Goal: Find specific page/section: Find specific page/section

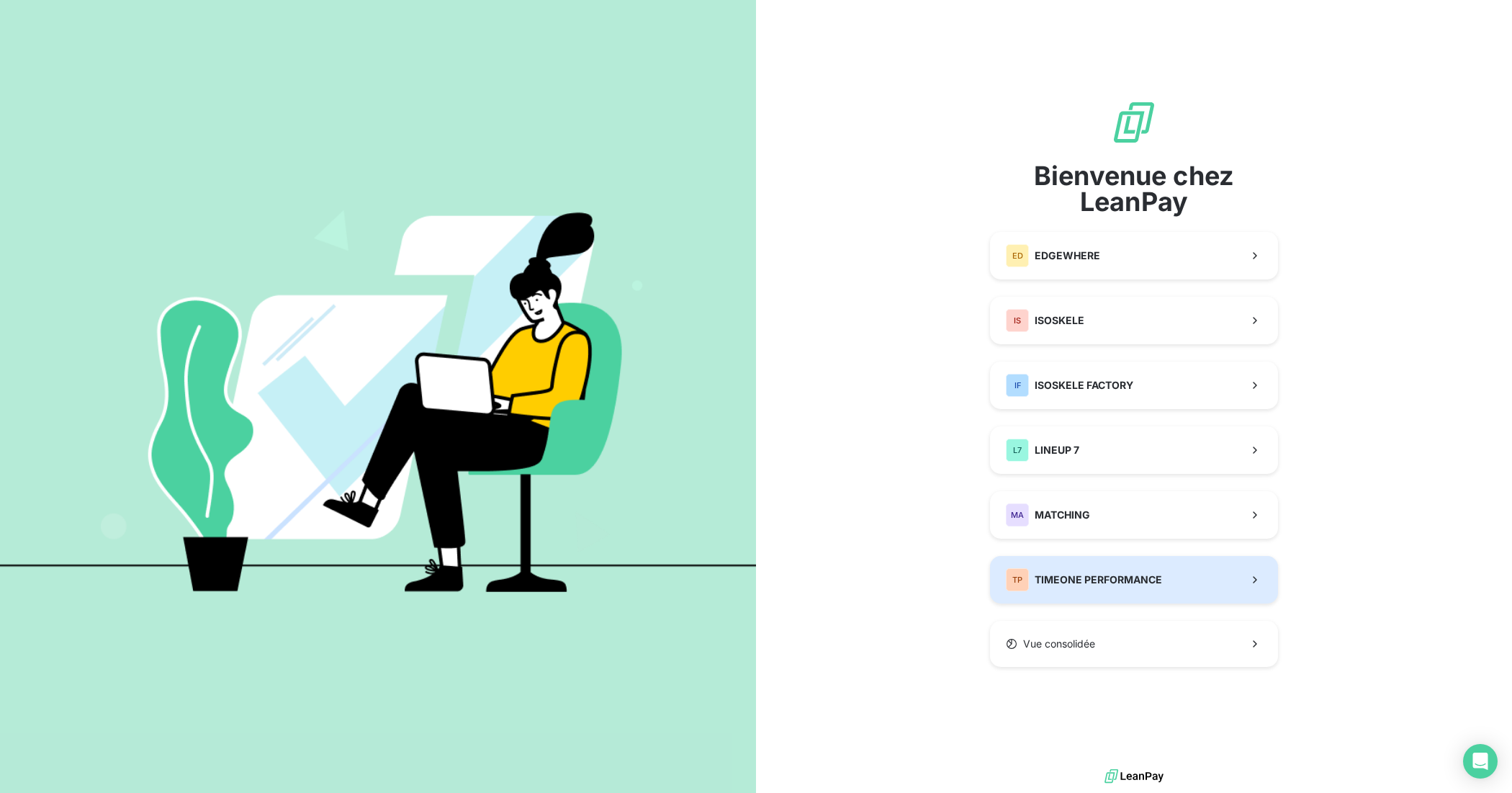
click at [1055, 578] on span "TIMEONE PERFORMANCE" at bounding box center [1098, 580] width 127 height 15
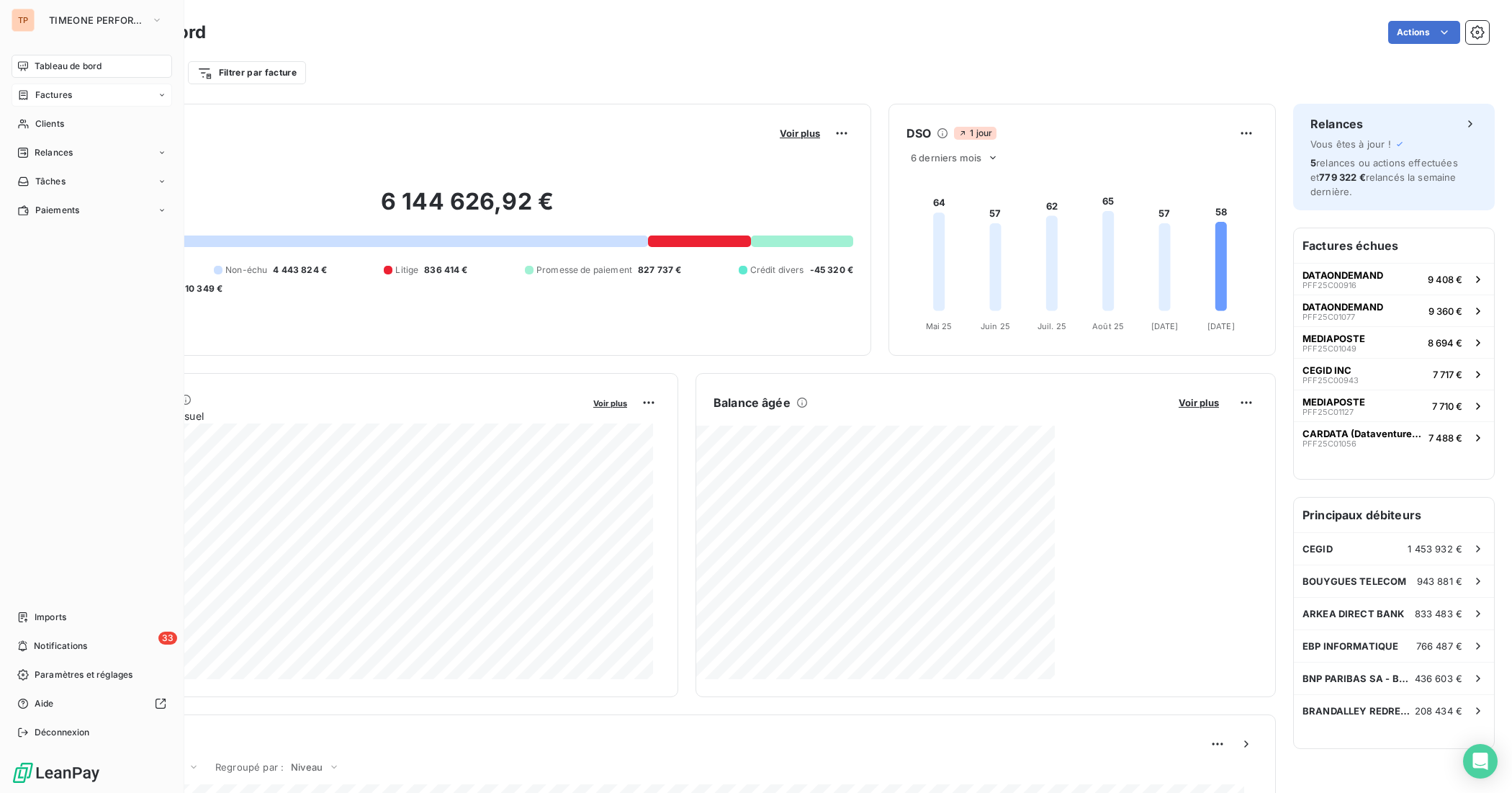
click at [24, 98] on icon at bounding box center [24, 96] width 12 height 12
click at [62, 209] on span "Clients" at bounding box center [49, 210] width 29 height 13
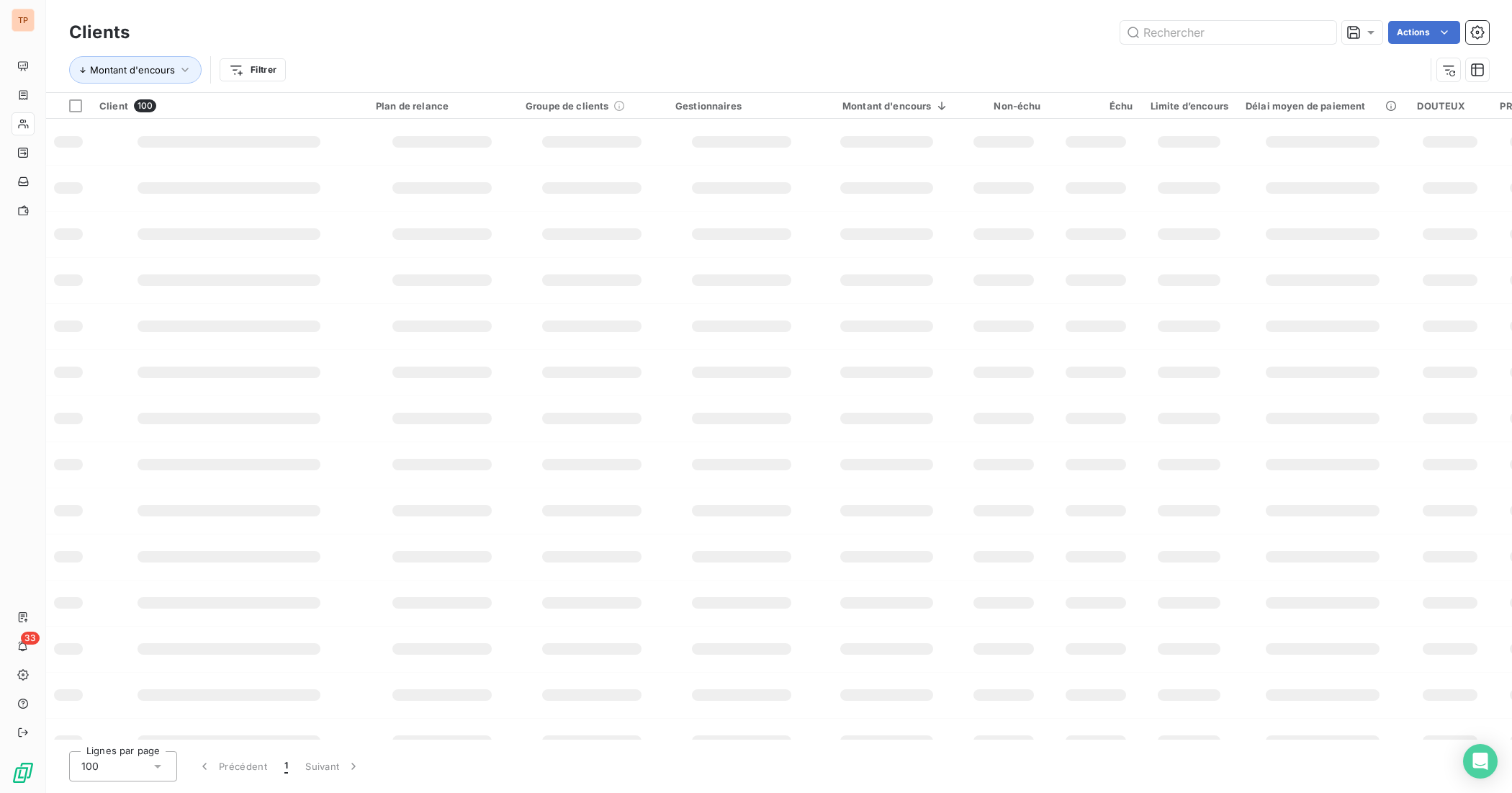
click at [1287, 40] on input "text" at bounding box center [1228, 32] width 216 height 23
type input "cybercite"
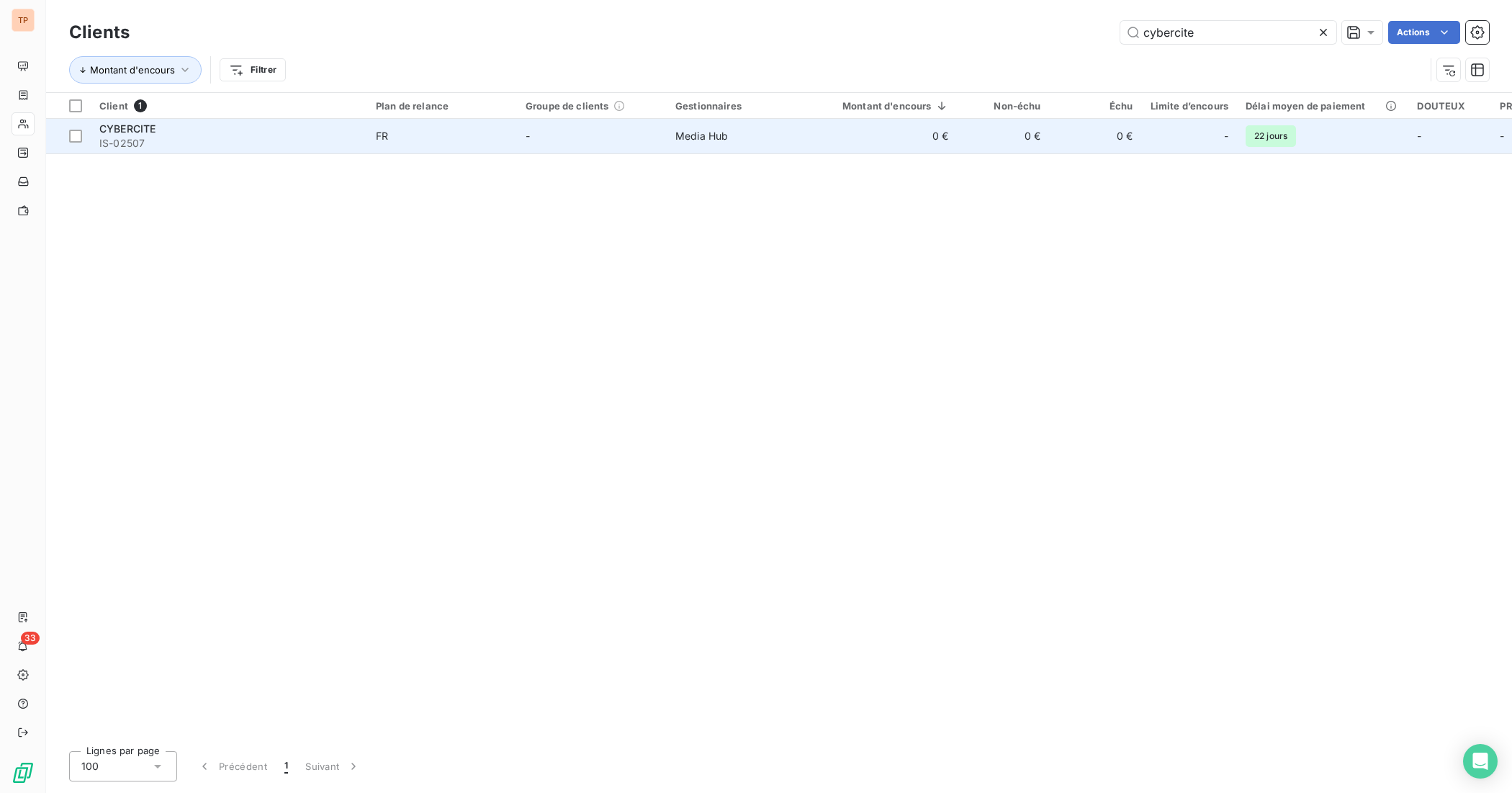
click at [1192, 126] on div "-" at bounding box center [1189, 136] width 78 height 23
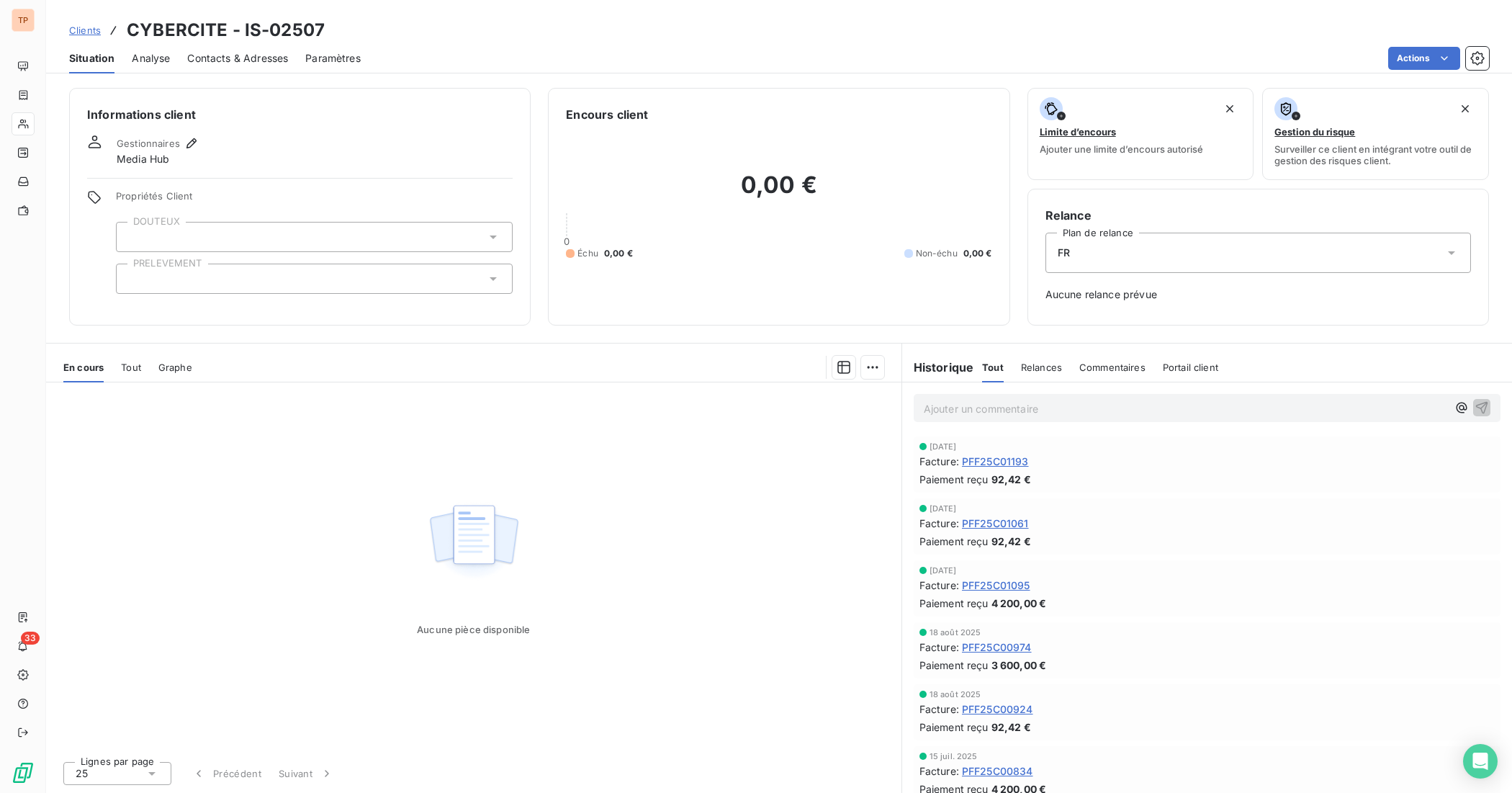
drag, startPoint x: 1044, startPoint y: 447, endPoint x: 1032, endPoint y: 576, distance: 129.6
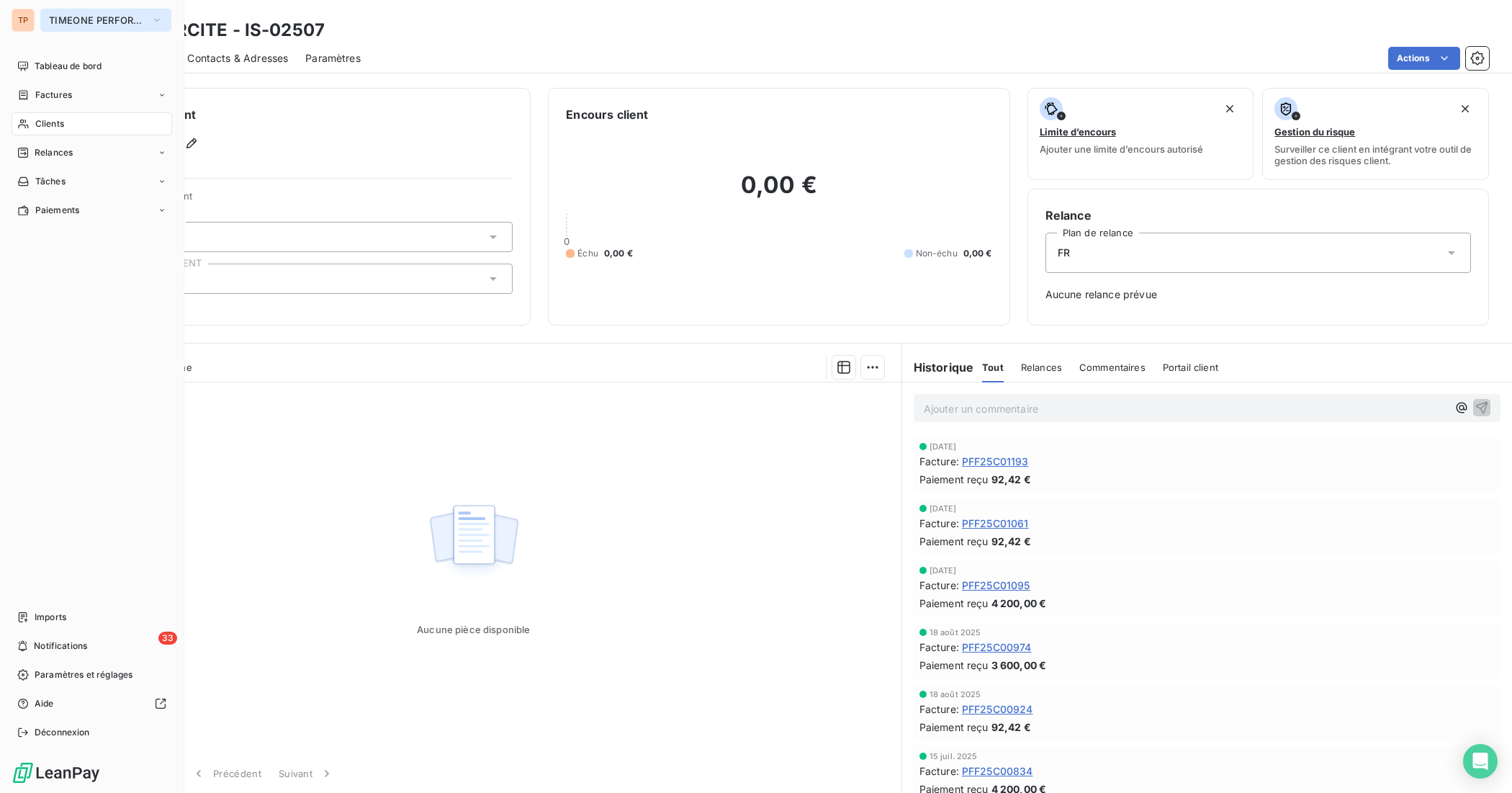
click at [87, 17] on span "TIMEONE PERFORMANCE" at bounding box center [97, 21] width 96 height 12
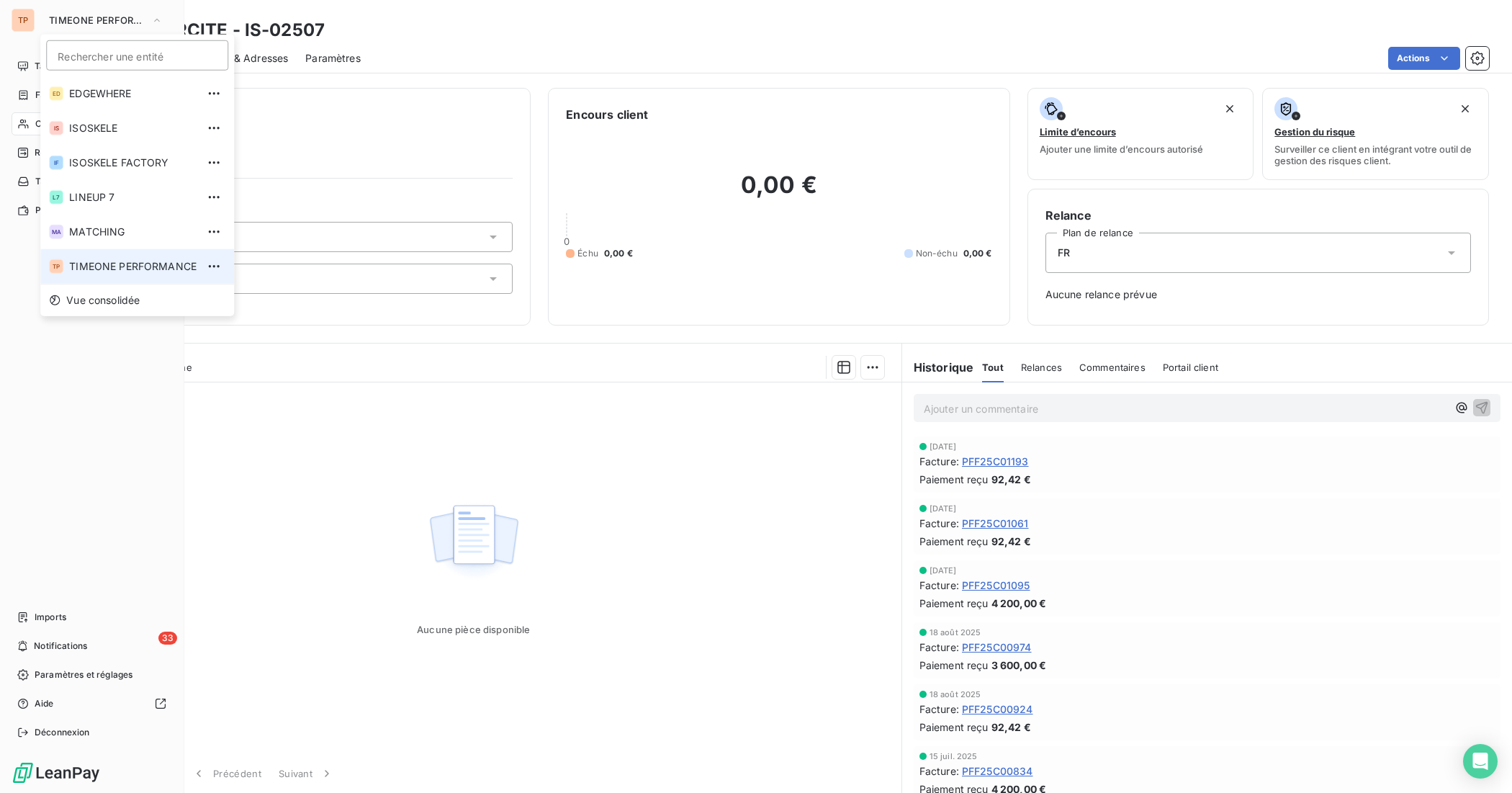
click at [141, 261] on span "TIMEONE PERFORMANCE" at bounding box center [132, 267] width 127 height 15
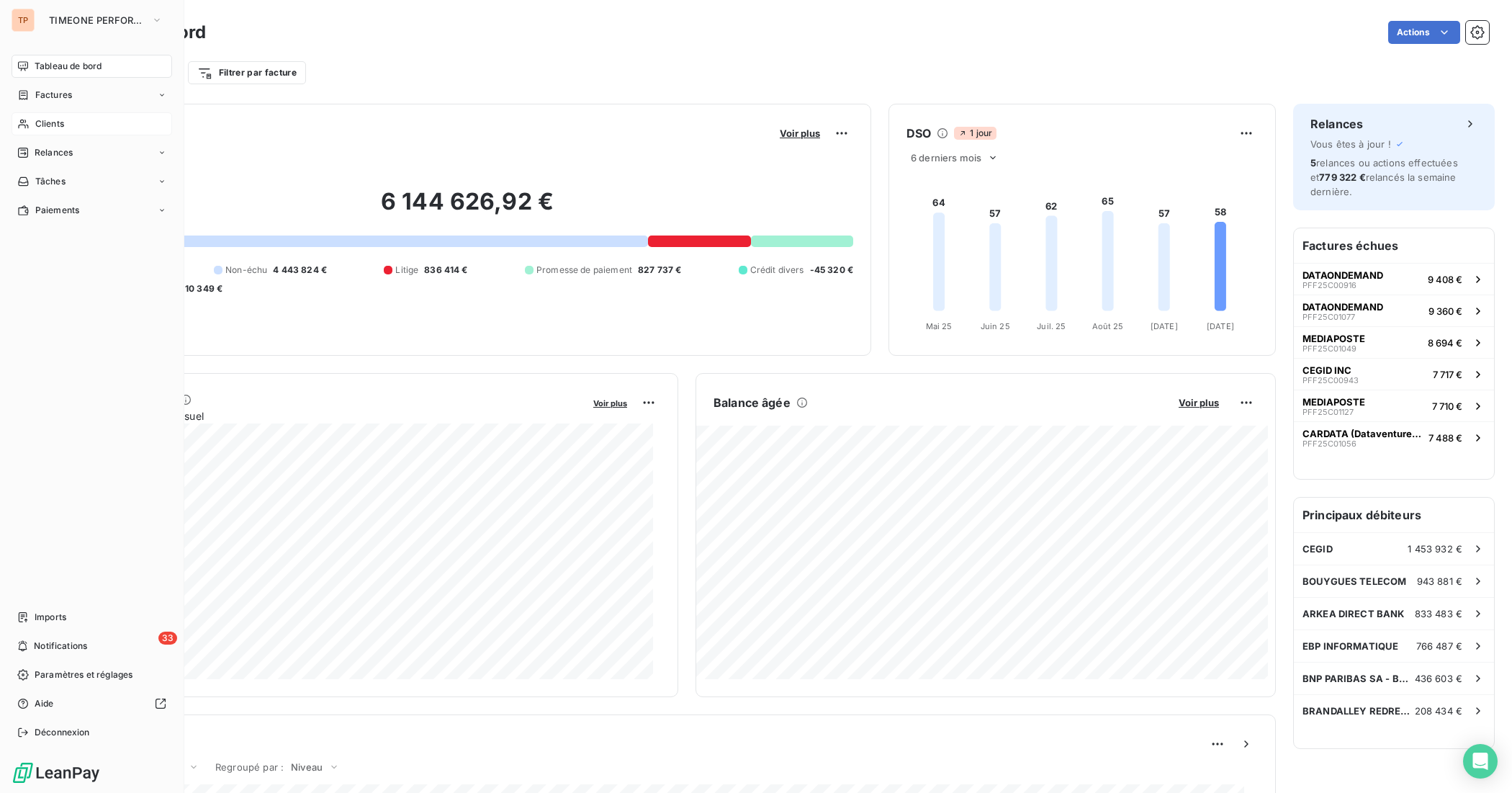
click at [57, 124] on span "Clients" at bounding box center [49, 124] width 29 height 13
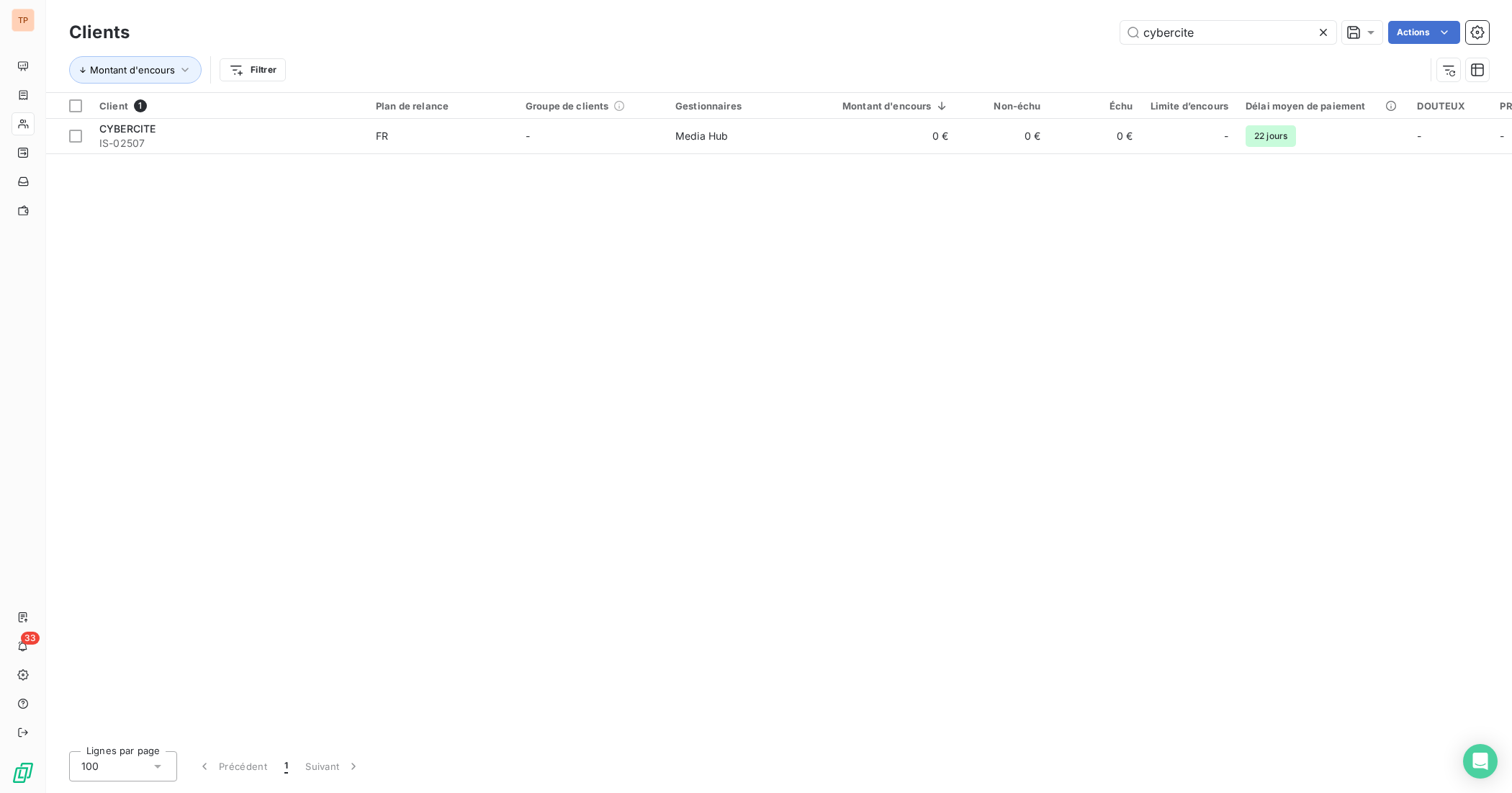
drag, startPoint x: 1211, startPoint y: 27, endPoint x: 859, endPoint y: 24, distance: 352.0
click at [864, 27] on div "cybercite Actions" at bounding box center [818, 32] width 1342 height 23
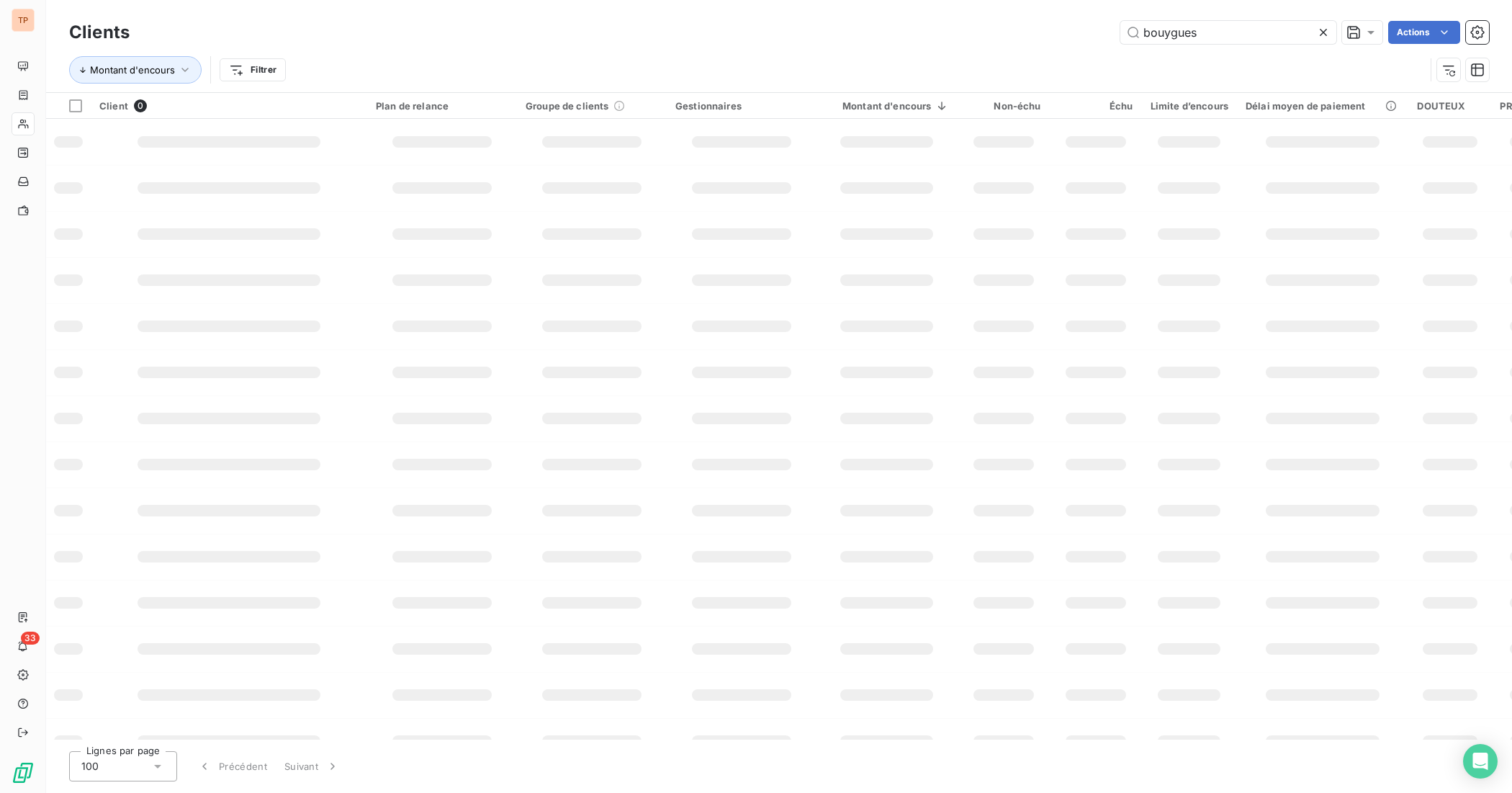
type input "bouygues"
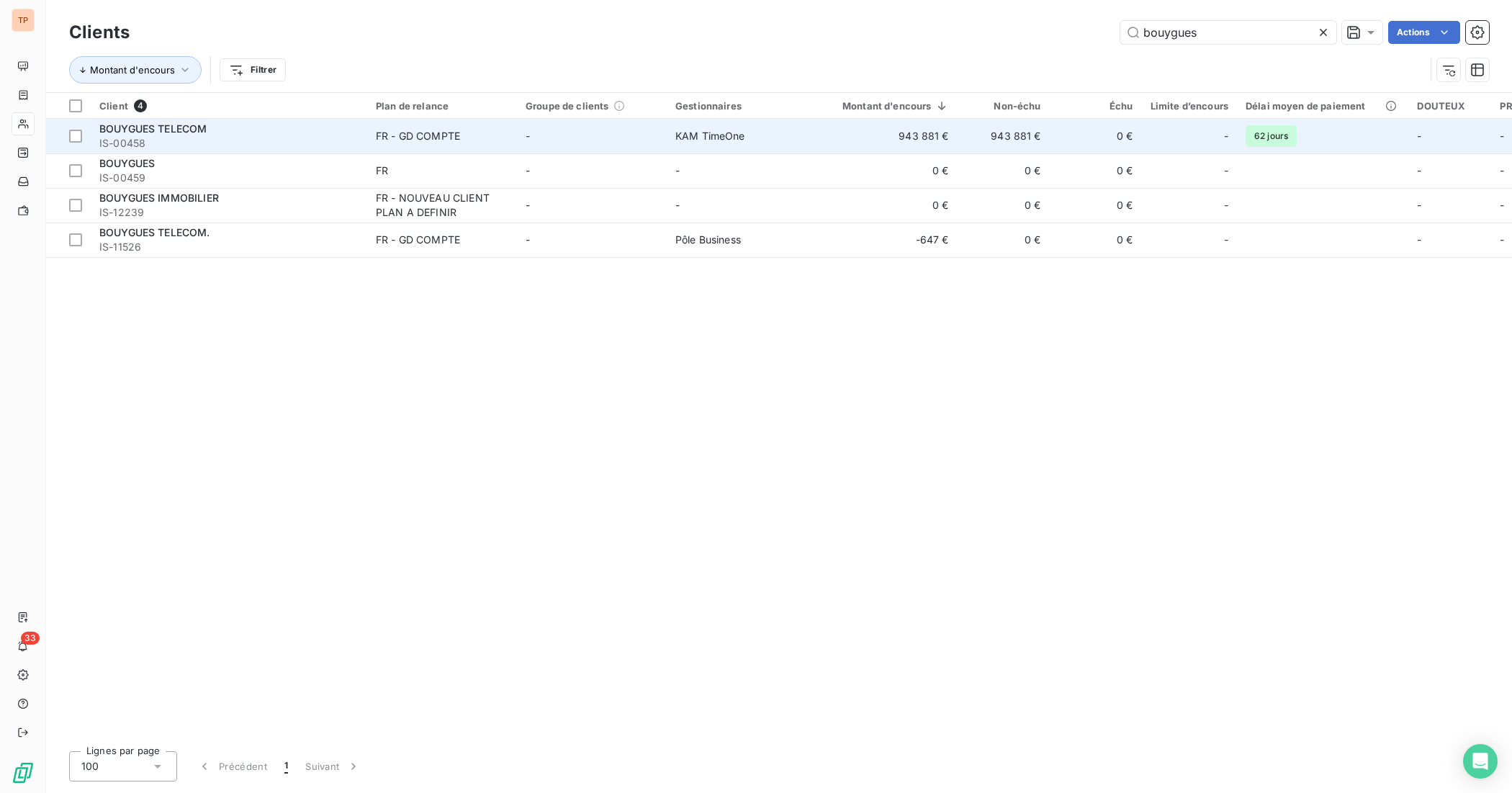
click at [902, 128] on td "943 881 €" at bounding box center [887, 136] width 141 height 35
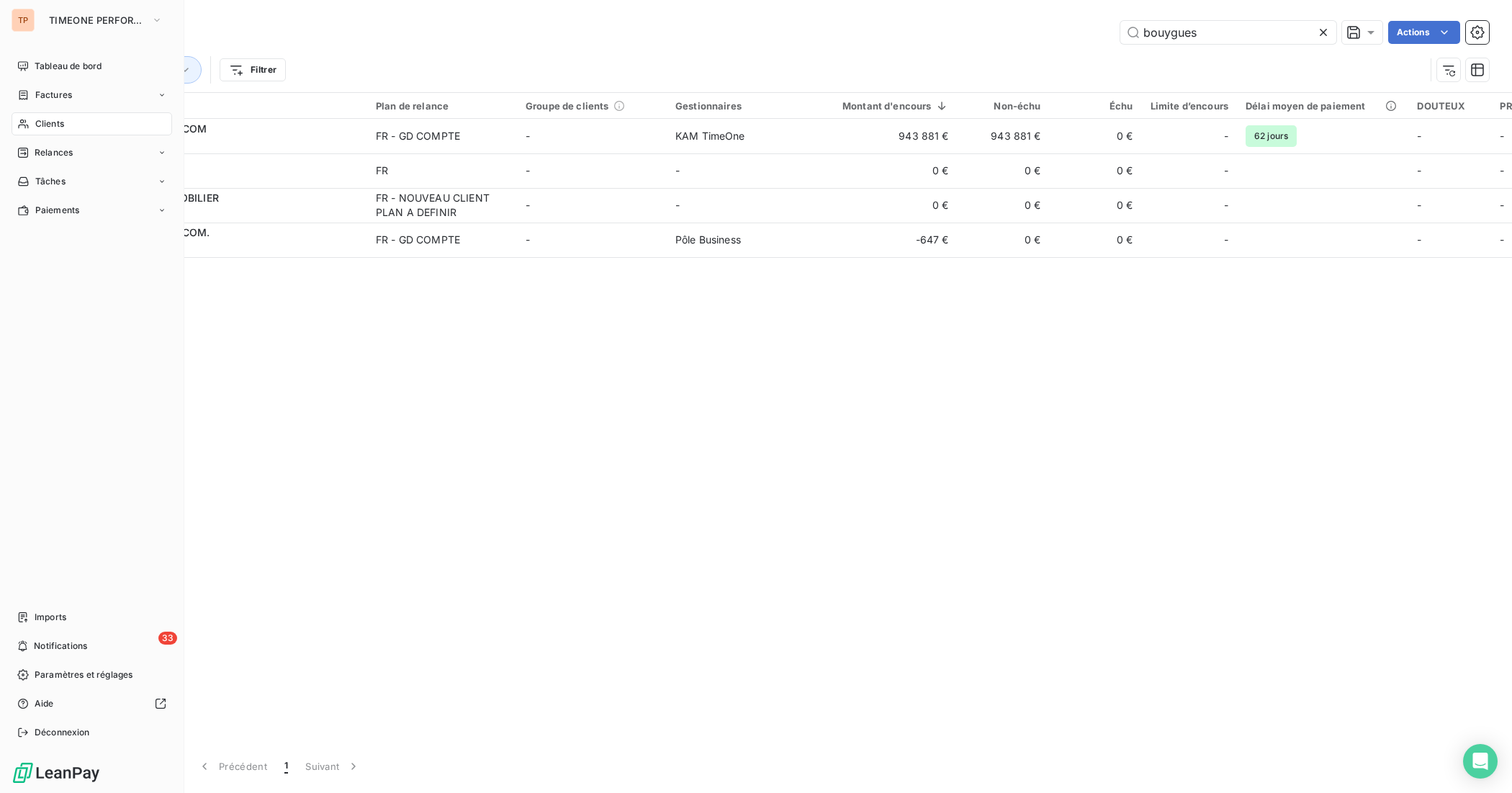
click at [60, 119] on span "Clients" at bounding box center [49, 124] width 29 height 13
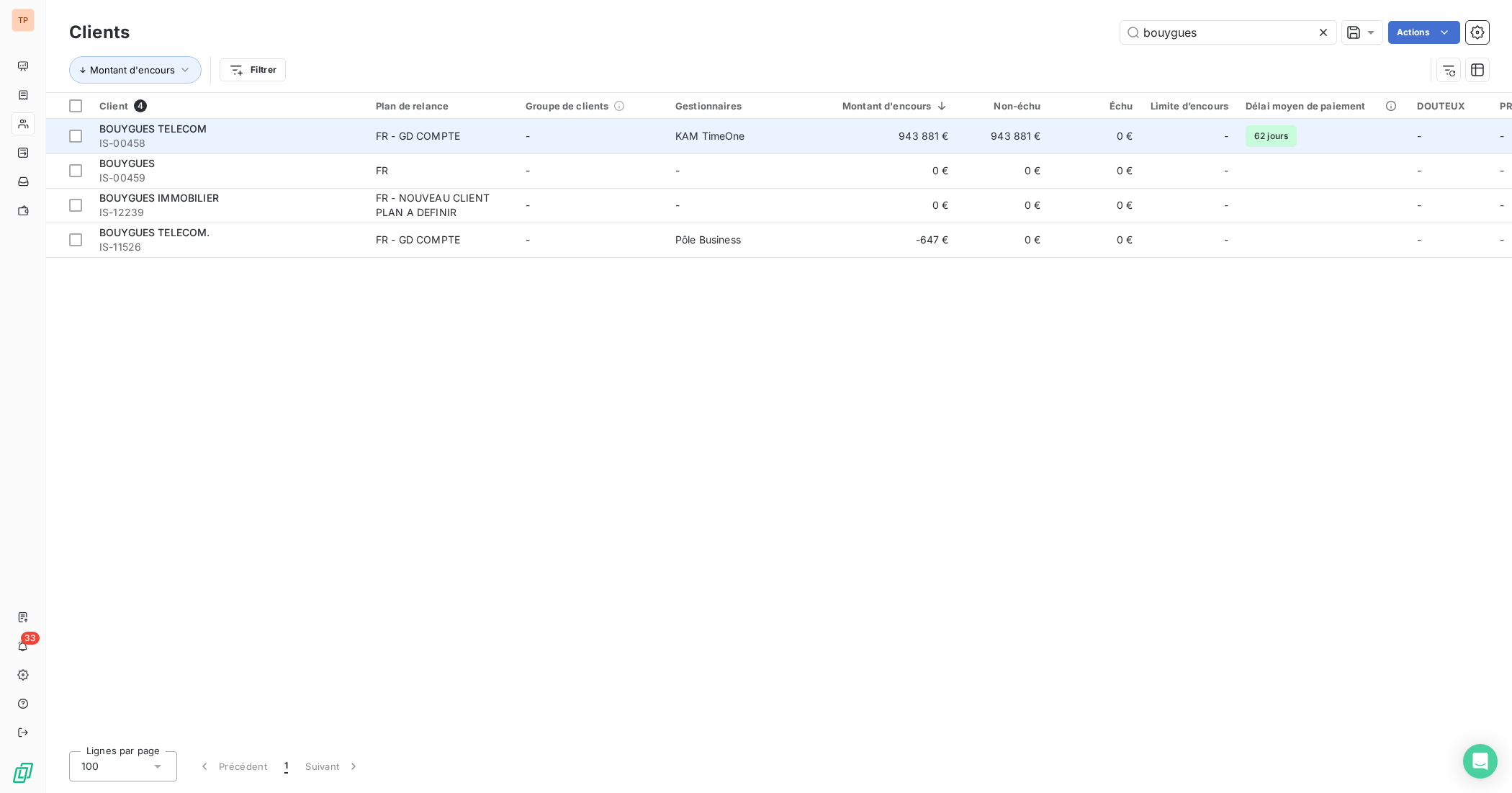
click at [1035, 128] on td "943 881 €" at bounding box center [1004, 136] width 92 height 35
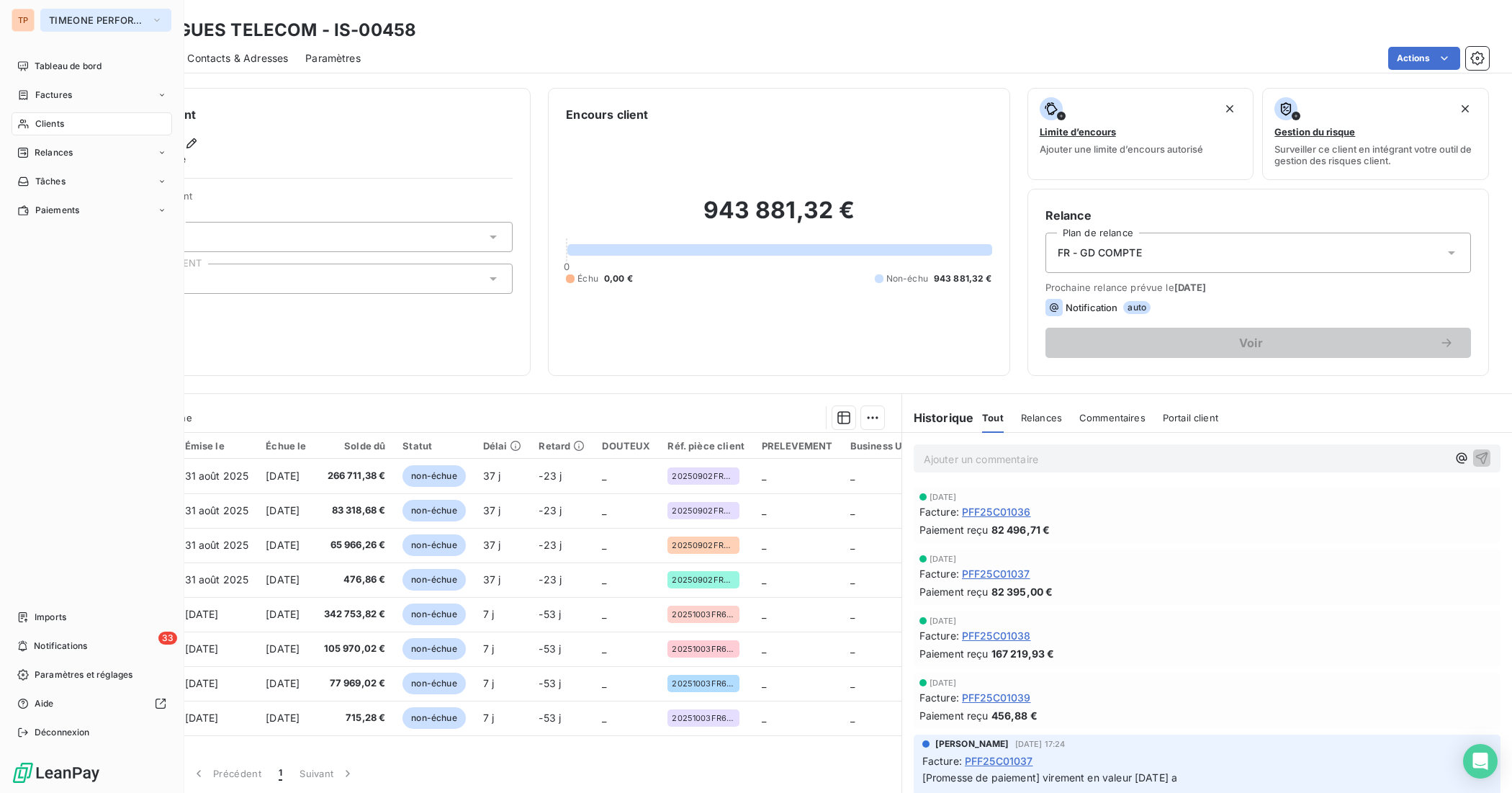
click at [133, 18] on span "TIMEONE PERFORMANCE" at bounding box center [97, 21] width 96 height 12
click at [38, 19] on div "TP TIMEONE PERFORMANCE" at bounding box center [92, 20] width 161 height 23
click at [79, 56] on div "Tableau de bord" at bounding box center [92, 65] width 161 height 23
